Goal: Navigation & Orientation: Find specific page/section

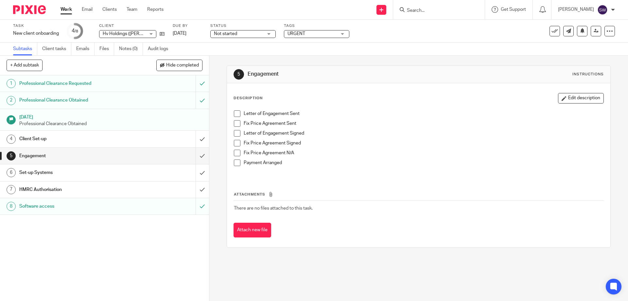
click at [66, 9] on link "Work" at bounding box center [66, 9] width 11 height 7
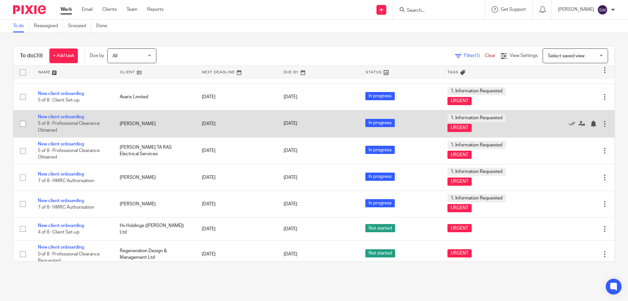
scroll to position [853, 0]
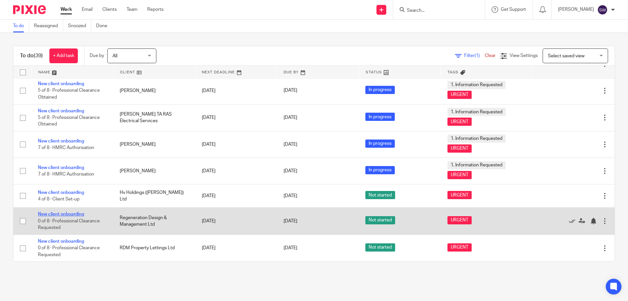
click at [72, 214] on link "New client onboarding" at bounding box center [61, 214] width 46 height 5
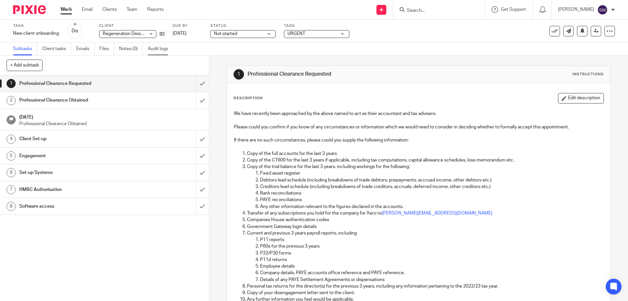
click at [163, 48] on link "Audit logs" at bounding box center [160, 49] width 25 height 13
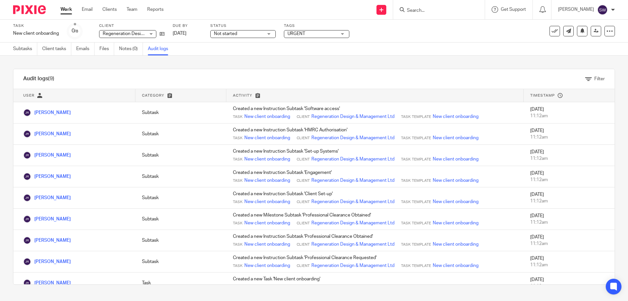
click at [65, 9] on link "Work" at bounding box center [66, 9] width 11 height 7
